Goal: Task Accomplishment & Management: Complete application form

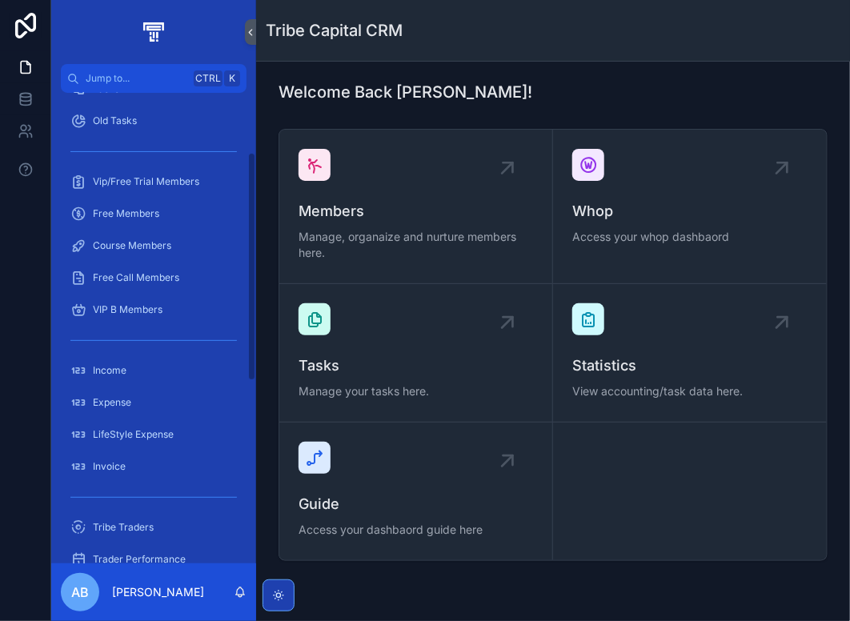
scroll to position [160, 0]
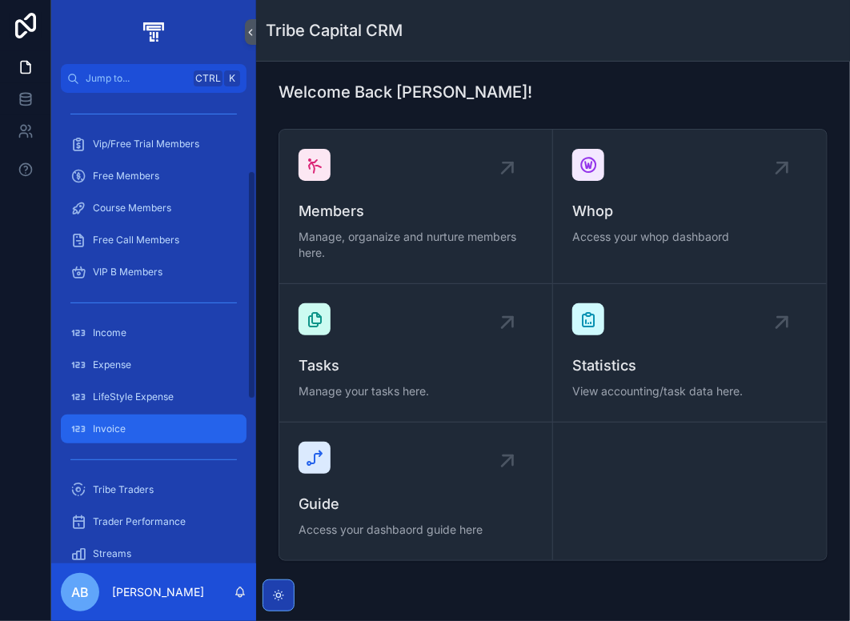
click at [138, 427] on div "Invoice" at bounding box center [153, 429] width 166 height 26
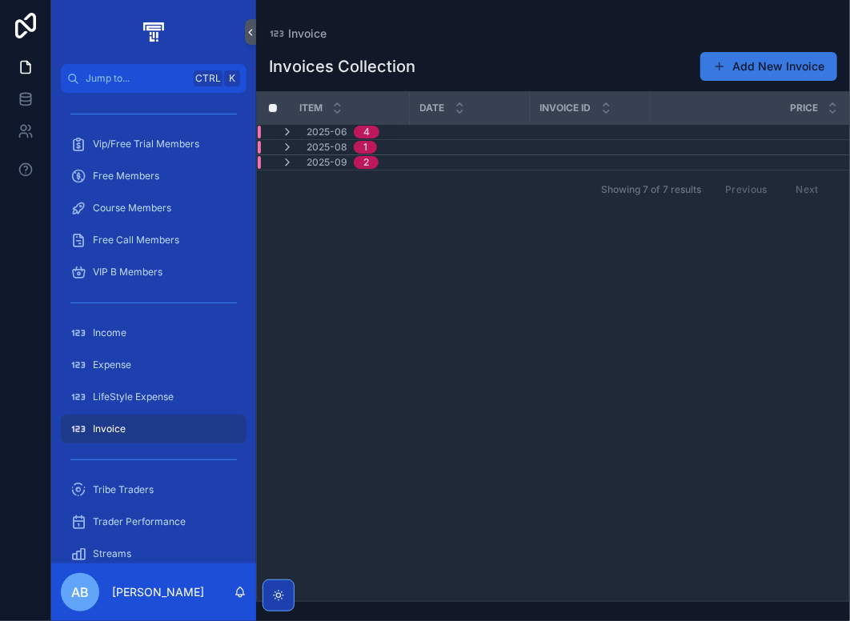
click at [766, 73] on button "Add New Invoice" at bounding box center [768, 66] width 137 height 29
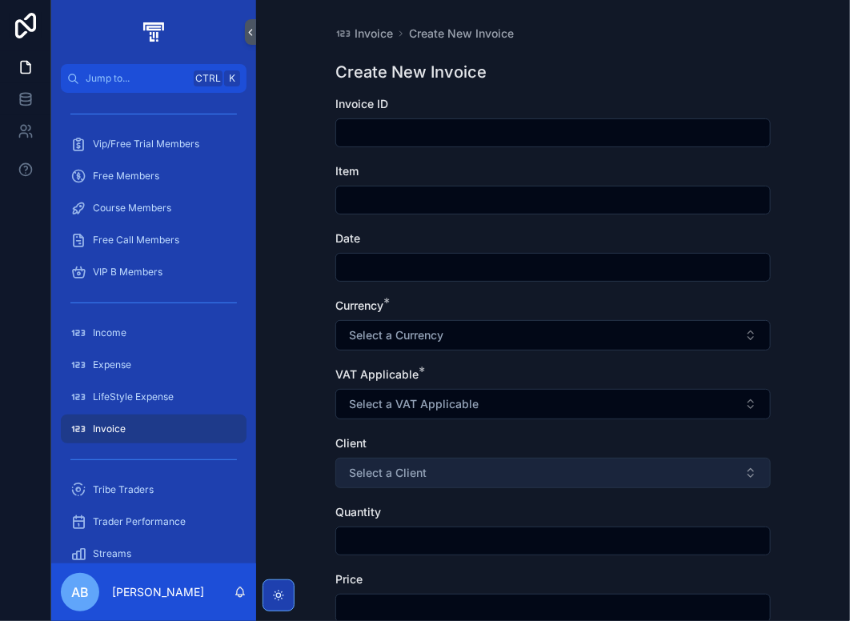
click at [455, 474] on button "Select a Client" at bounding box center [552, 473] width 435 height 30
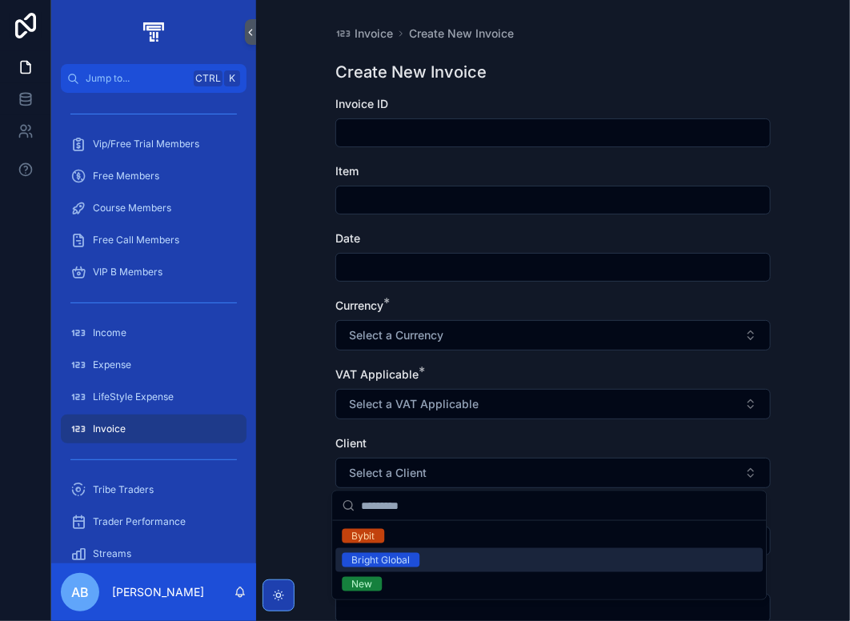
click at [455, 558] on div "Bright Global" at bounding box center [548, 560] width 427 height 24
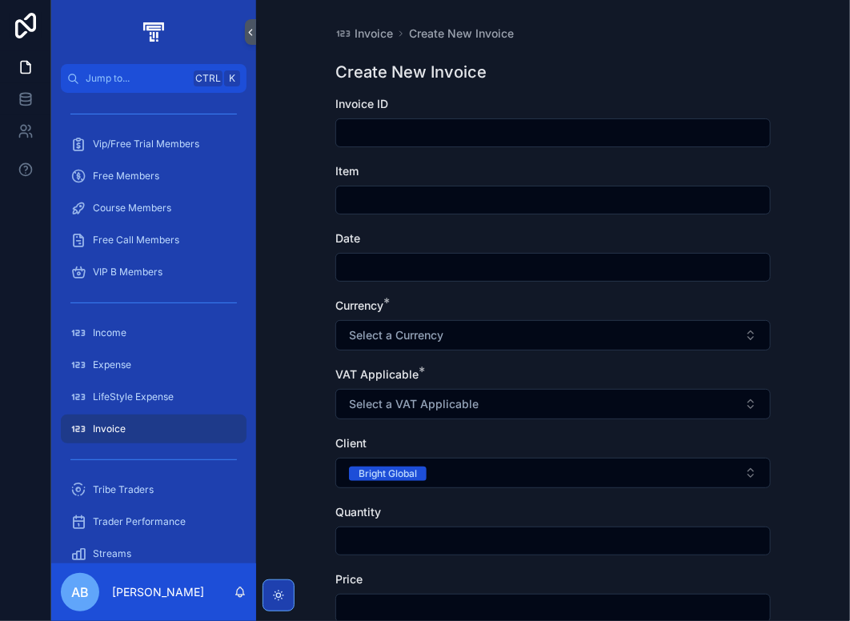
click at [375, 136] on input "scrollable content" at bounding box center [553, 133] width 434 height 22
type input "**********"
click at [392, 198] on input "scrollable content" at bounding box center [553, 200] width 434 height 22
type input "*"
click at [388, 266] on input "scrollable content" at bounding box center [553, 267] width 434 height 22
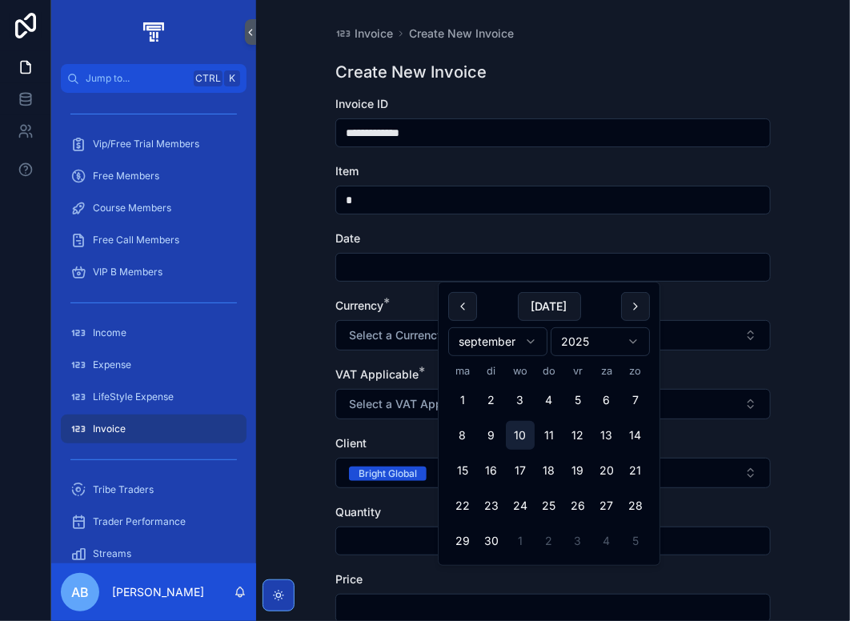
click at [522, 441] on button "10" at bounding box center [520, 435] width 29 height 29
type input "*********"
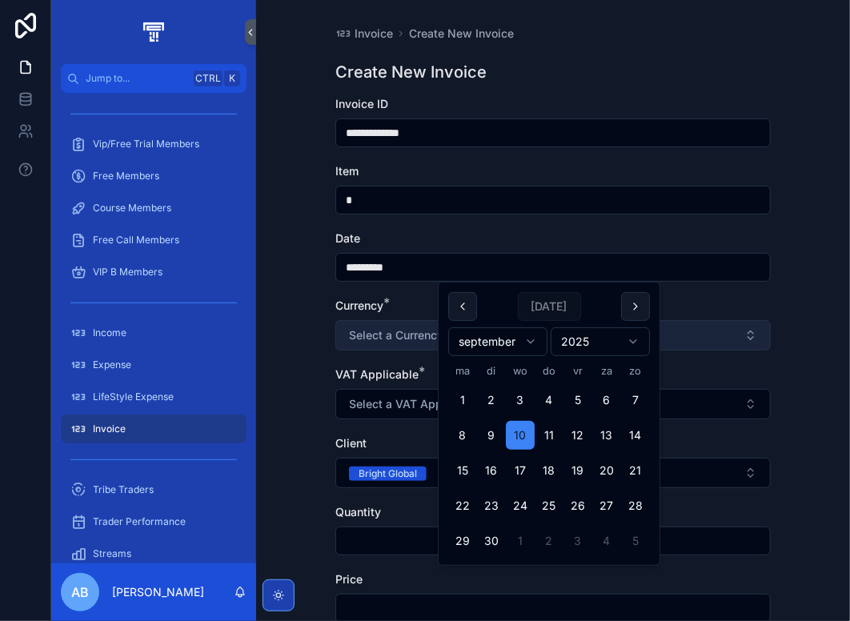
click at [387, 344] on button "Select a Currency" at bounding box center [552, 335] width 435 height 30
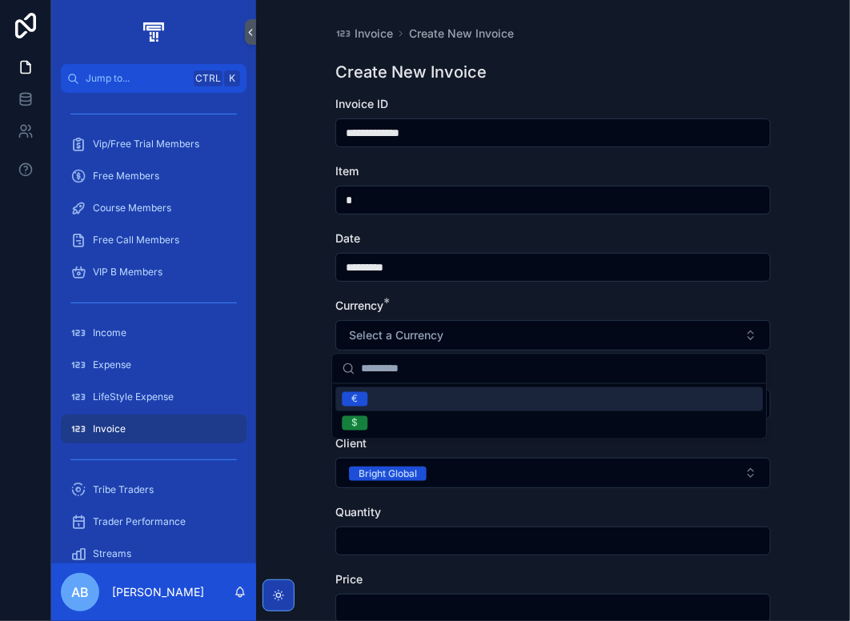
click at [377, 406] on div "€" at bounding box center [548, 399] width 427 height 24
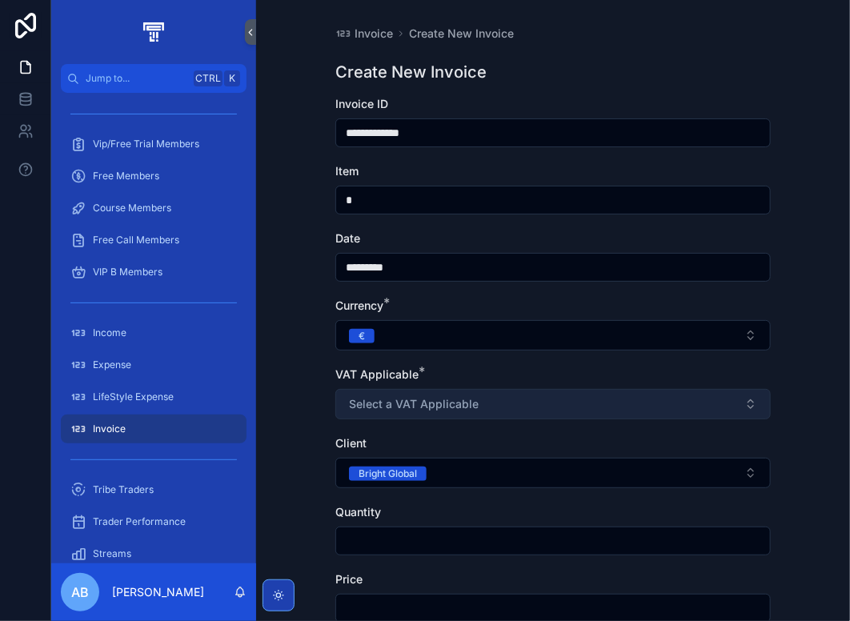
click at [375, 403] on span "Select a VAT Applicable" at bounding box center [414, 404] width 130 height 16
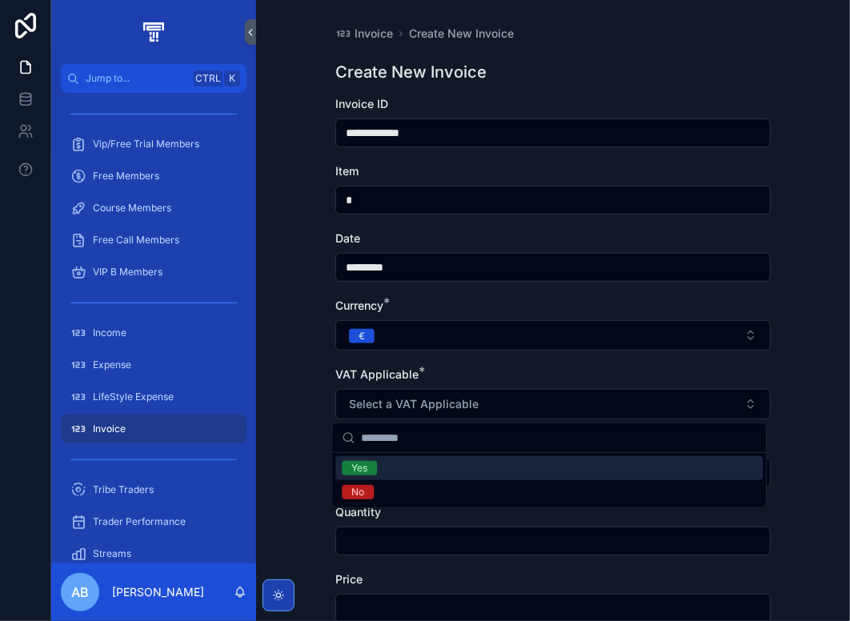
click at [384, 470] on div "Yes" at bounding box center [548, 468] width 427 height 24
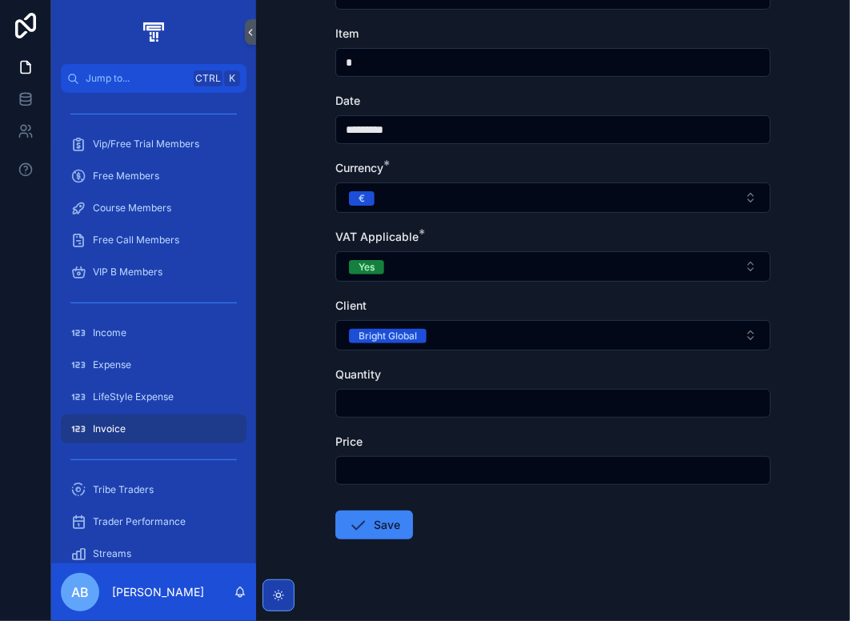
scroll to position [158, 0]
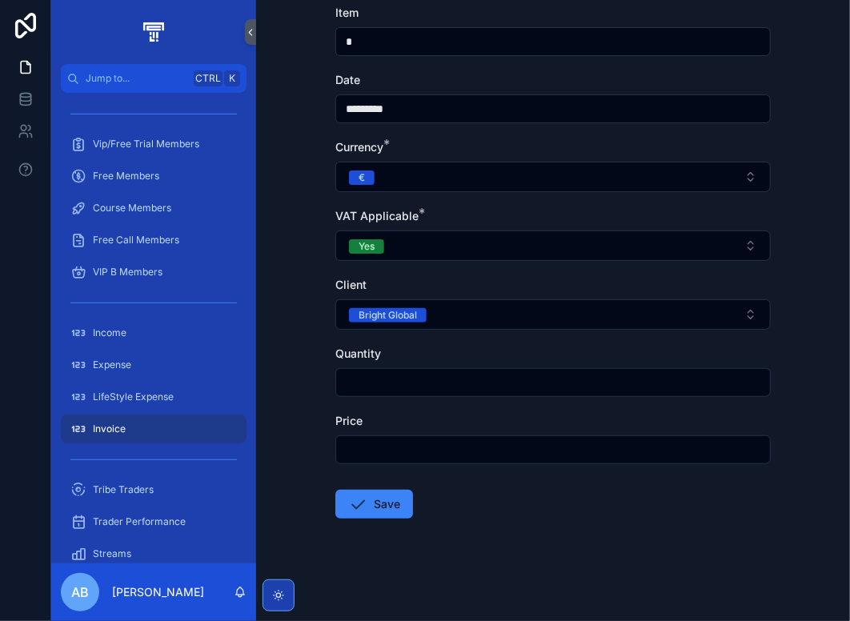
click at [375, 377] on input "scrollable content" at bounding box center [553, 382] width 434 height 22
drag, startPoint x: 374, startPoint y: 377, endPoint x: 330, endPoint y: 382, distance: 44.3
click at [330, 382] on div "**********" at bounding box center [552, 231] width 461 height 779
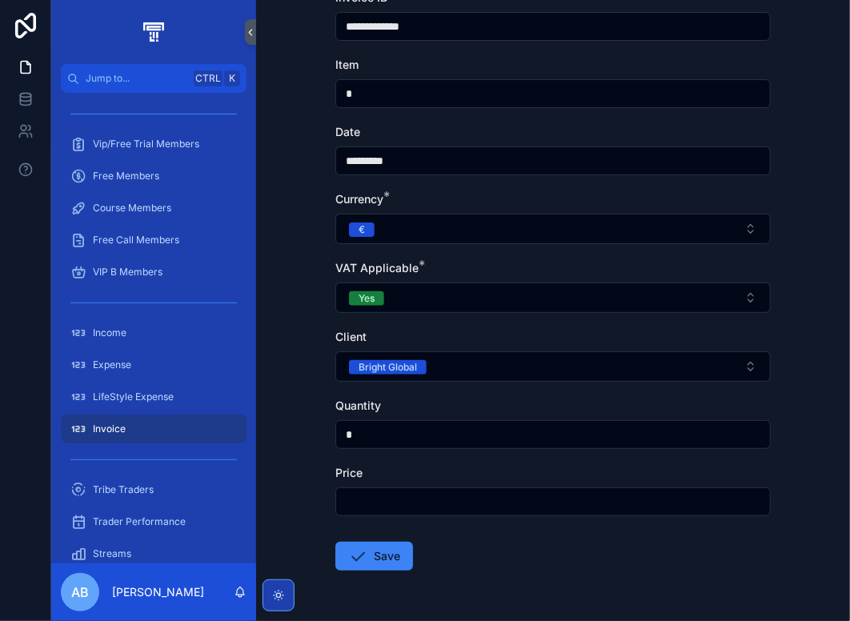
scroll to position [78, 0]
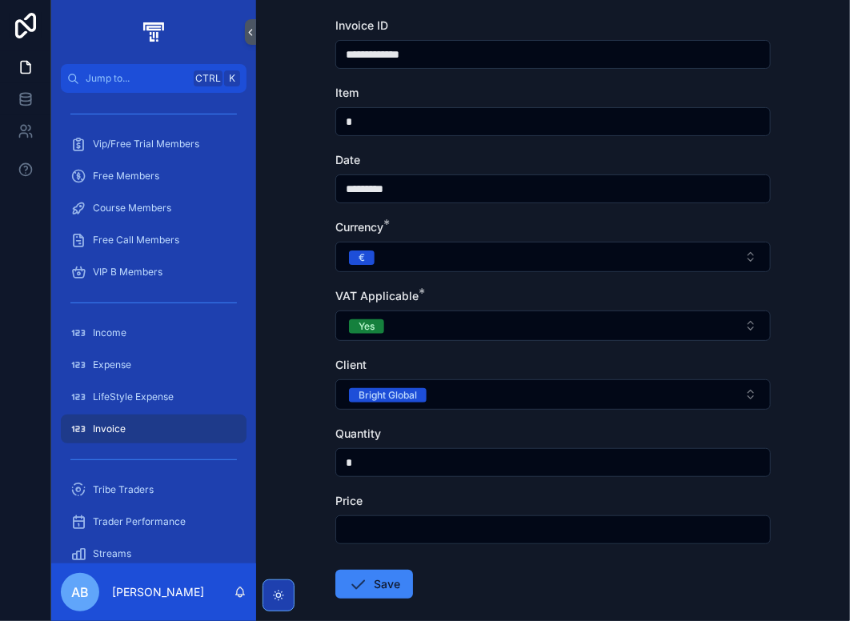
type input "*"
drag, startPoint x: 346, startPoint y: 124, endPoint x: 320, endPoint y: 124, distance: 26.4
click at [323, 124] on div "**********" at bounding box center [552, 311] width 461 height 779
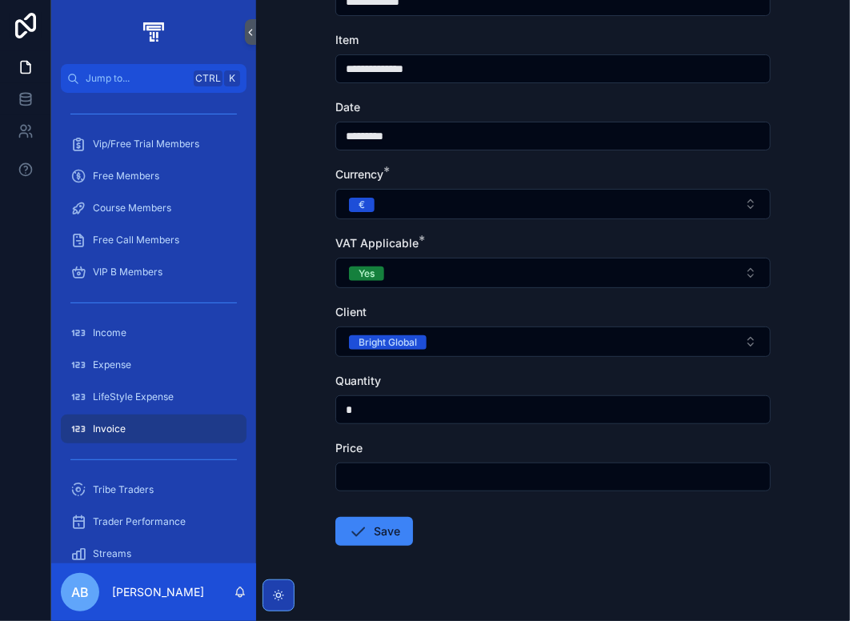
scroll to position [158, 0]
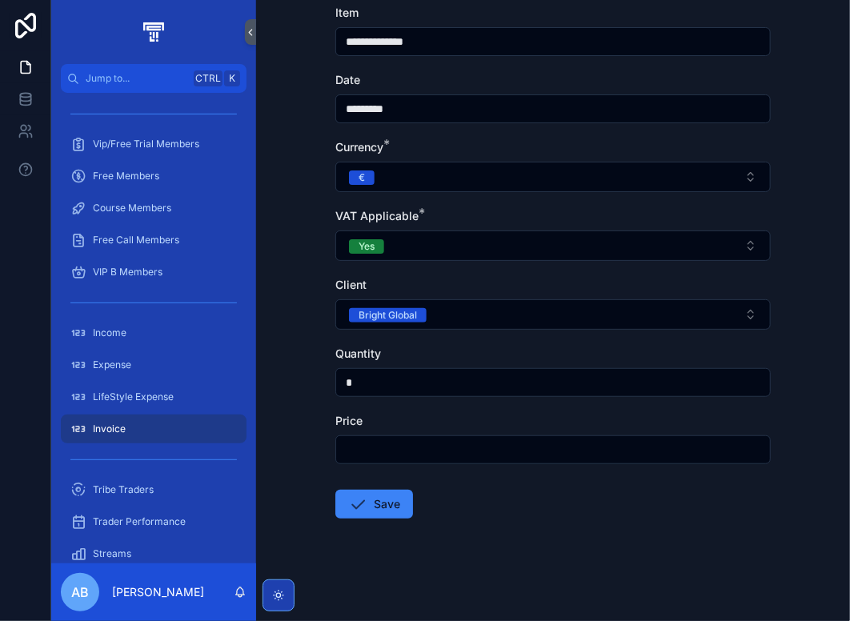
type input "**********"
click at [393, 456] on input "scrollable content" at bounding box center [553, 450] width 434 height 22
type input "******"
click at [384, 504] on button "Save" at bounding box center [374, 504] width 78 height 29
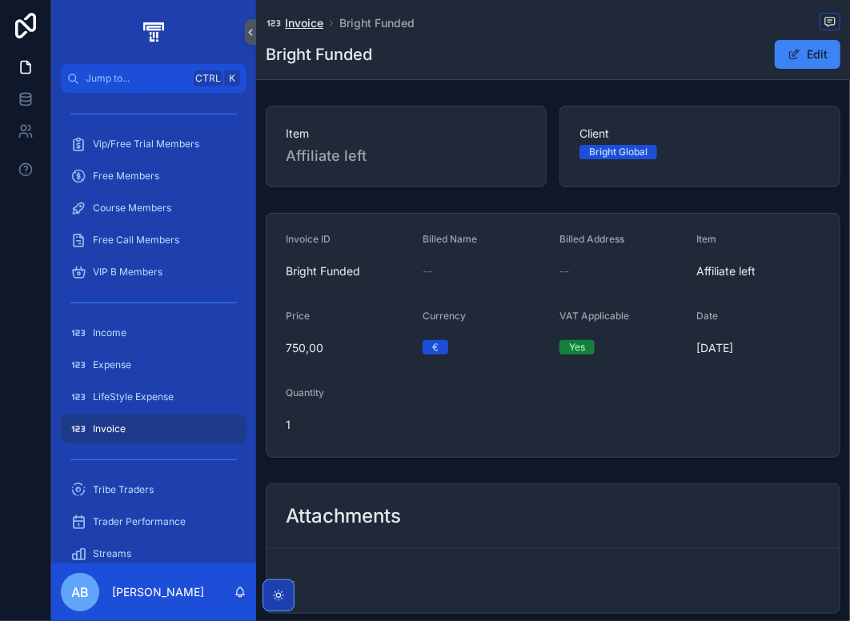
click at [306, 27] on span "Invoice" at bounding box center [304, 23] width 38 height 16
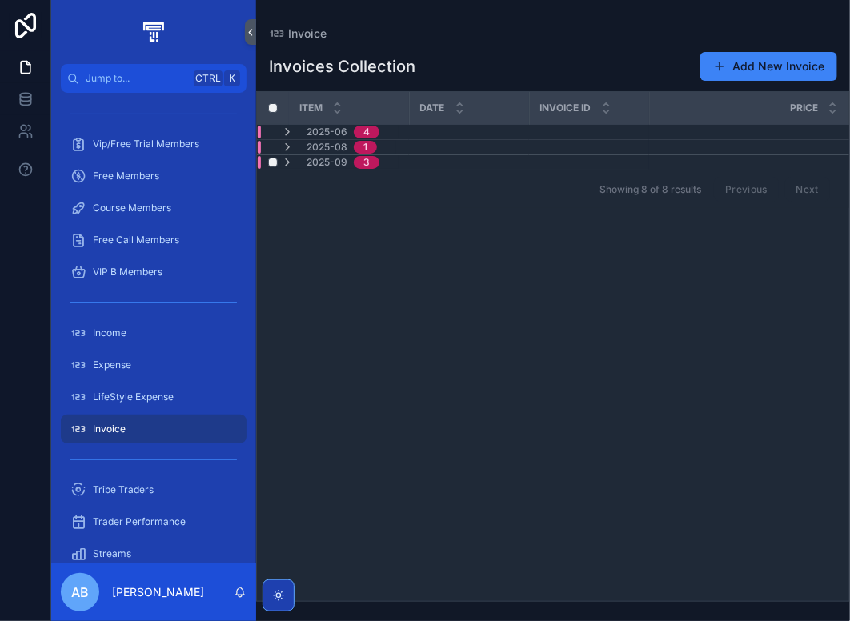
click at [480, 160] on div "2025-09 3" at bounding box center [453, 162] width 391 height 13
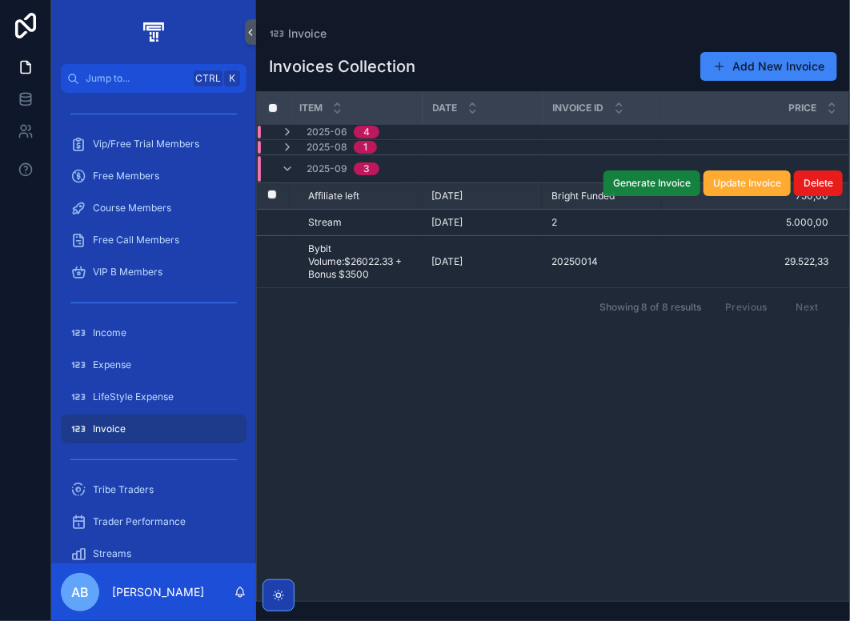
click at [650, 182] on span "Generate Invoice" at bounding box center [652, 183] width 78 height 13
click at [283, 167] on icon "scrollable content" at bounding box center [287, 168] width 13 height 13
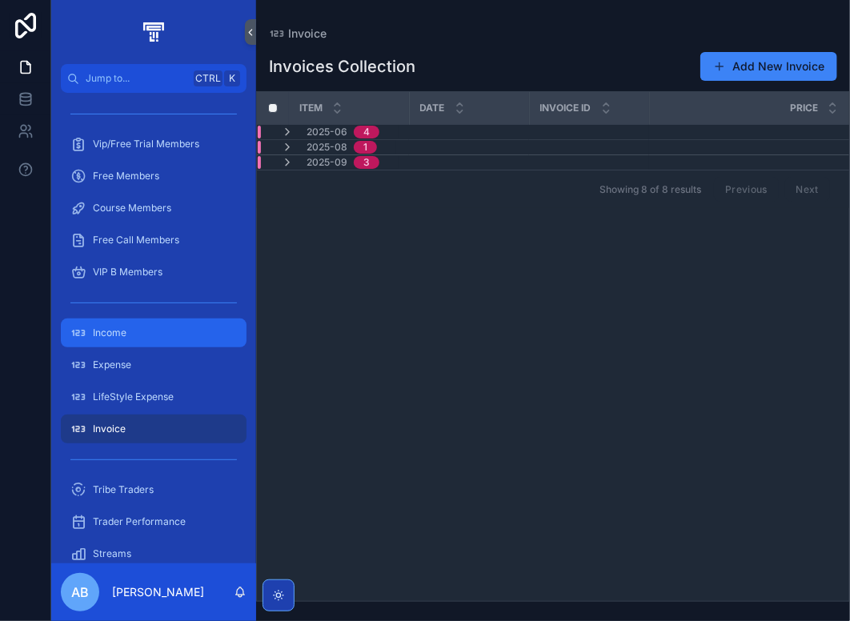
click at [142, 338] on div "Income" at bounding box center [153, 333] width 166 height 26
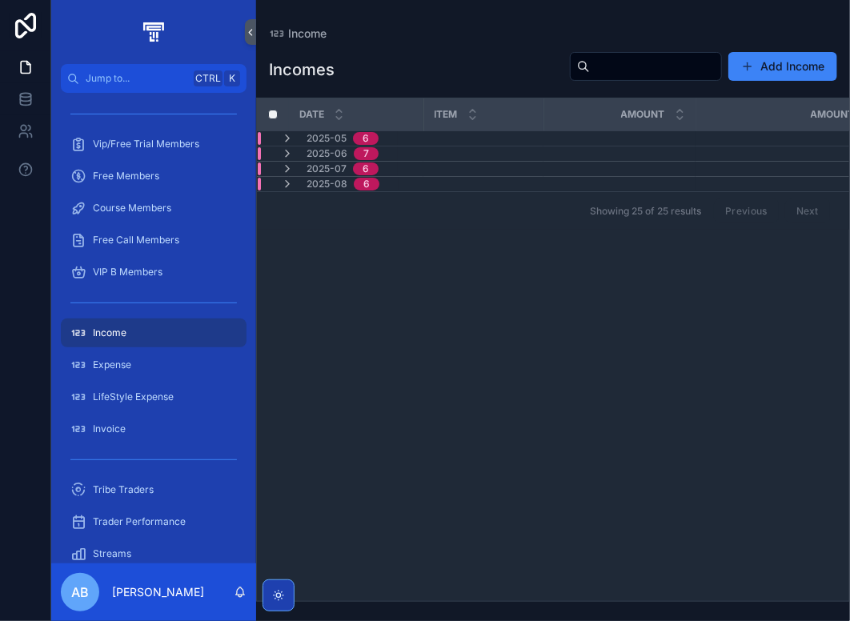
click at [800, 70] on button "Add Income" at bounding box center [782, 66] width 109 height 29
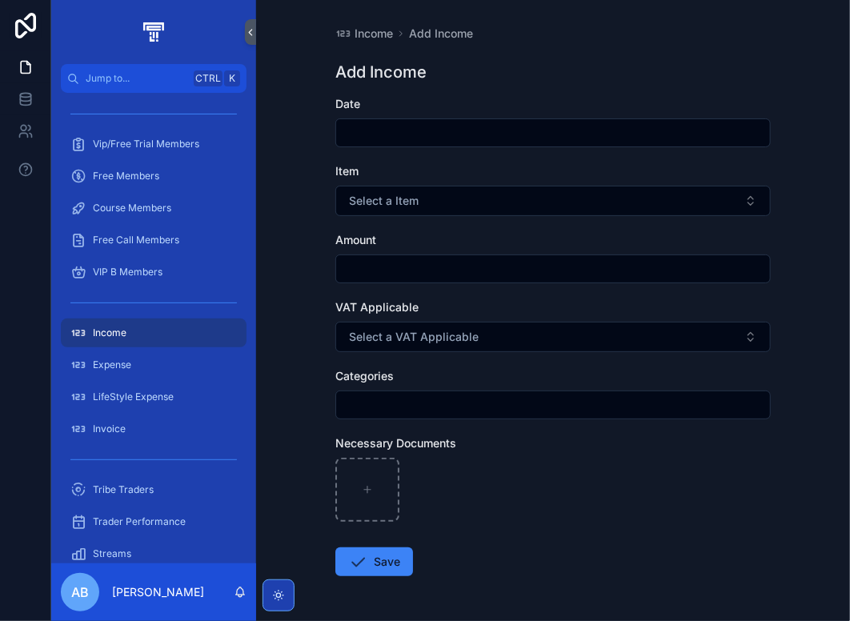
click at [406, 134] on input "scrollable content" at bounding box center [553, 133] width 434 height 22
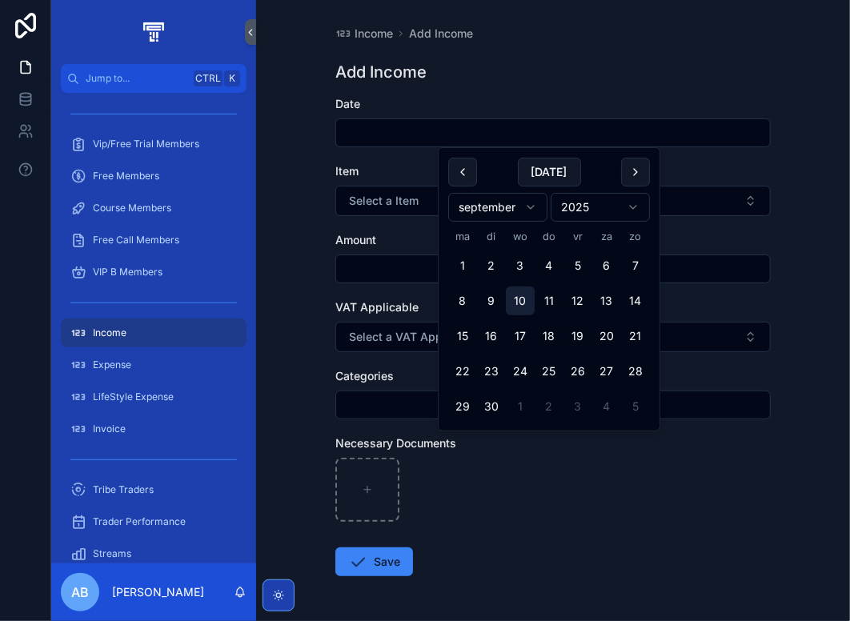
click at [520, 304] on button "10" at bounding box center [520, 300] width 29 height 29
type input "*********"
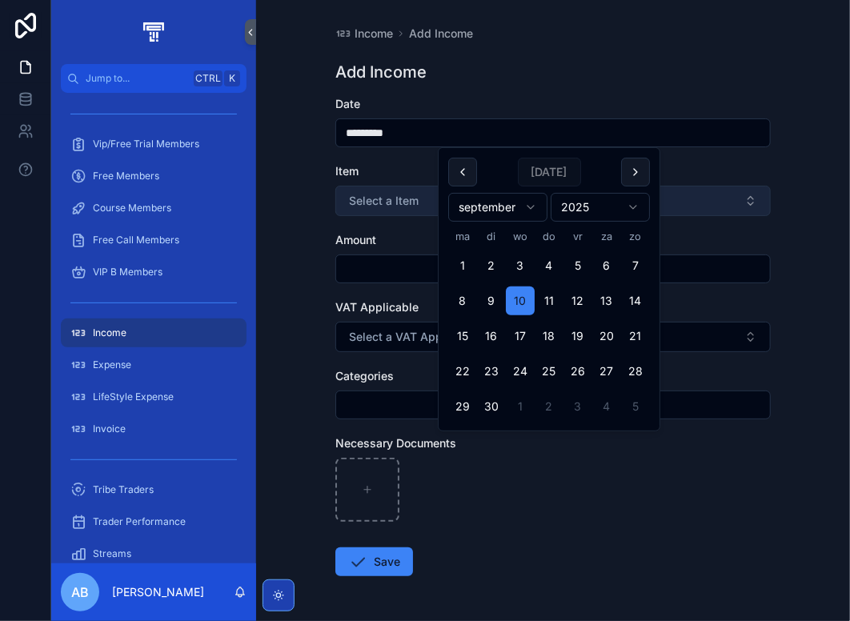
click at [389, 194] on span "Select a Item" at bounding box center [384, 201] width 70 height 16
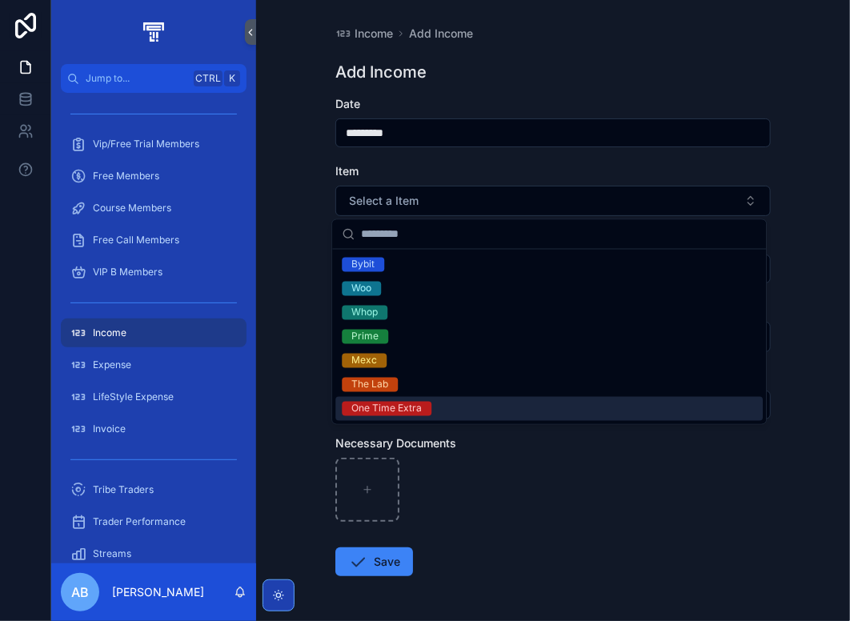
click at [439, 406] on div "One Time Extra" at bounding box center [548, 409] width 427 height 24
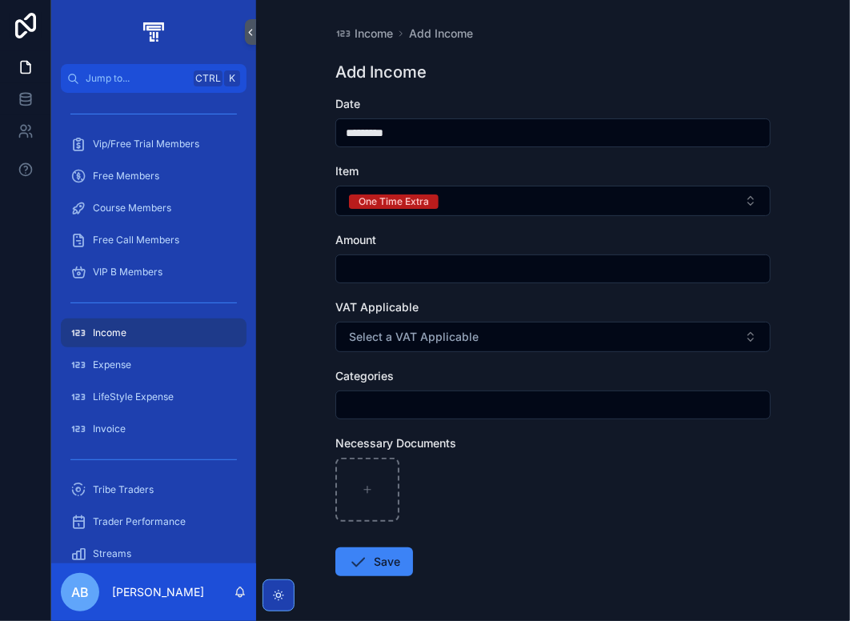
click at [380, 262] on input "scrollable content" at bounding box center [553, 269] width 434 height 22
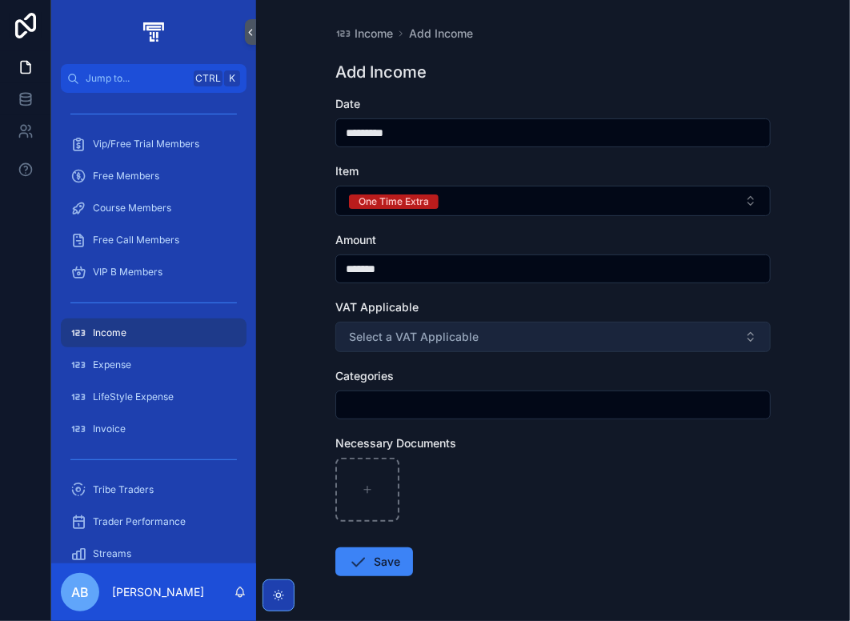
type input "*******"
click at [444, 332] on span "Select a VAT Applicable" at bounding box center [414, 337] width 130 height 16
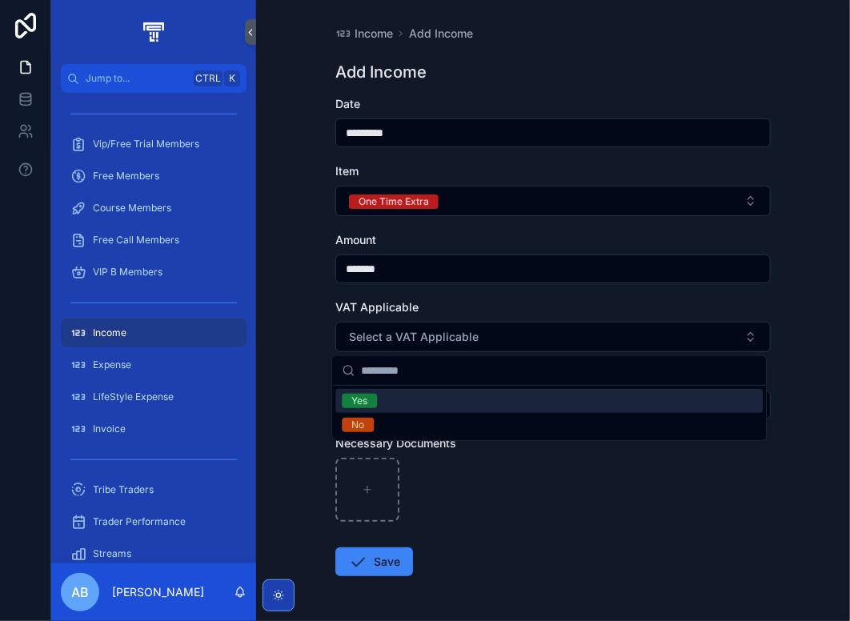
click at [419, 395] on div "Yes" at bounding box center [548, 401] width 427 height 24
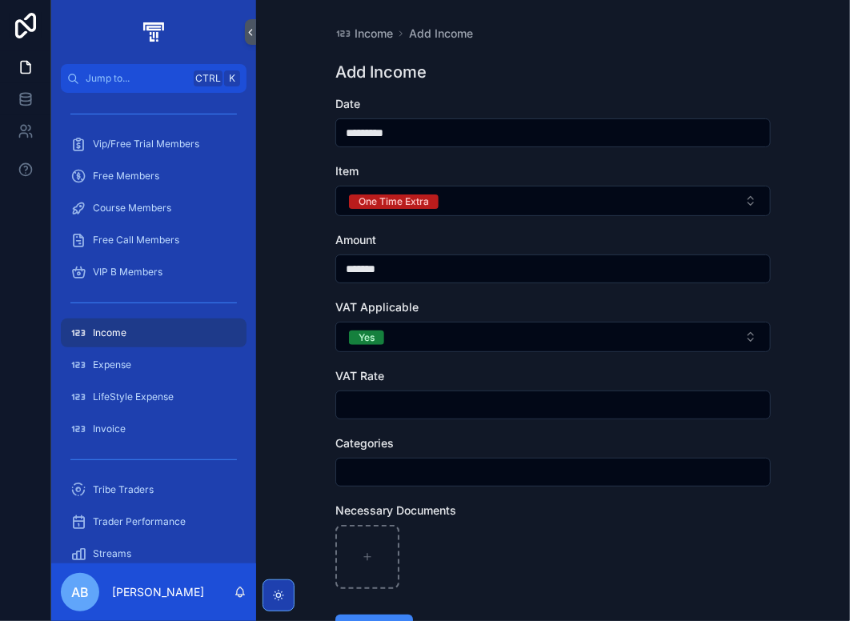
click at [378, 403] on input "scrollable content" at bounding box center [553, 405] width 434 height 22
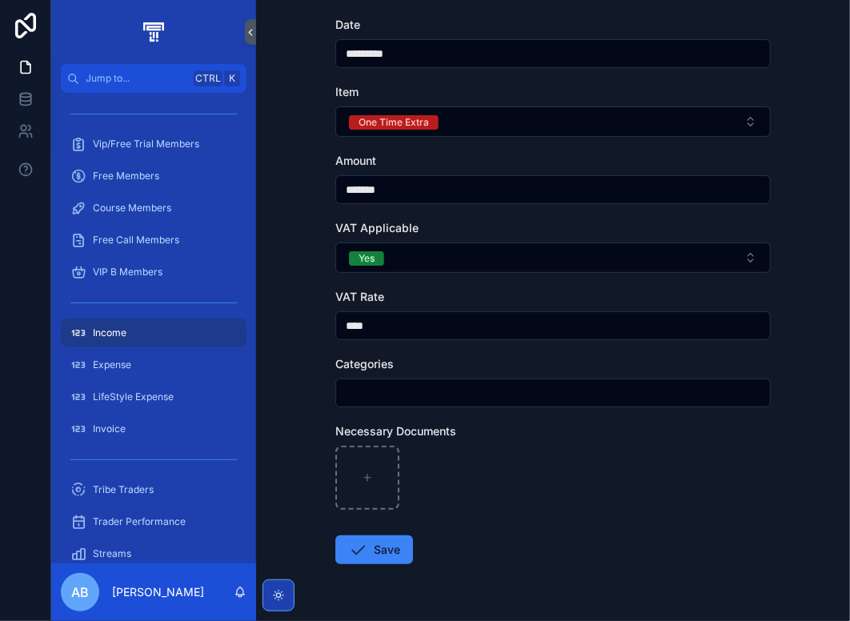
scroll to position [80, 0]
type input "****"
drag, startPoint x: 379, startPoint y: 387, endPoint x: 511, endPoint y: 387, distance: 132.0
click at [379, 387] on input "scrollable content" at bounding box center [553, 392] width 434 height 22
type input "**********"
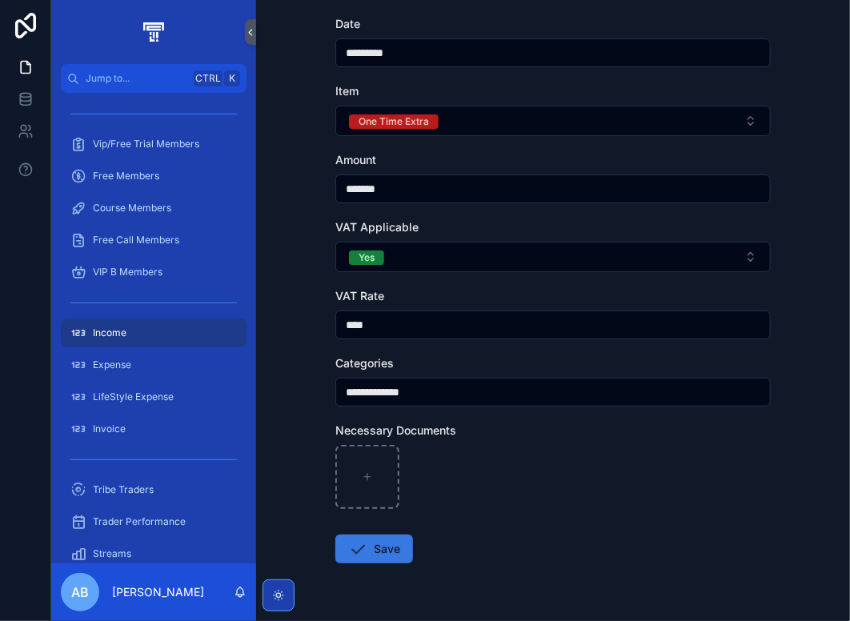
click at [384, 550] on button "Save" at bounding box center [374, 549] width 78 height 29
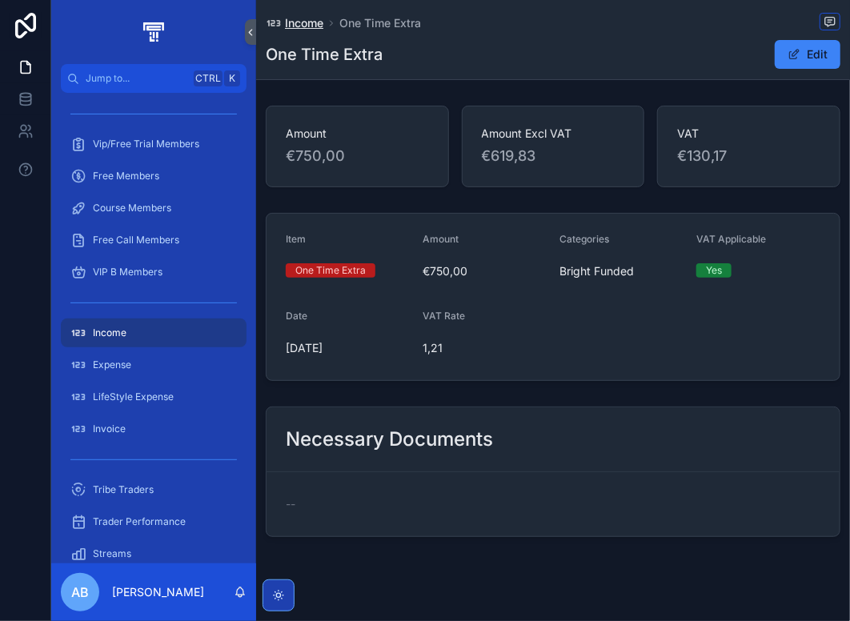
click at [320, 25] on span "Income" at bounding box center [304, 23] width 38 height 16
